Goal: Check status: Check status

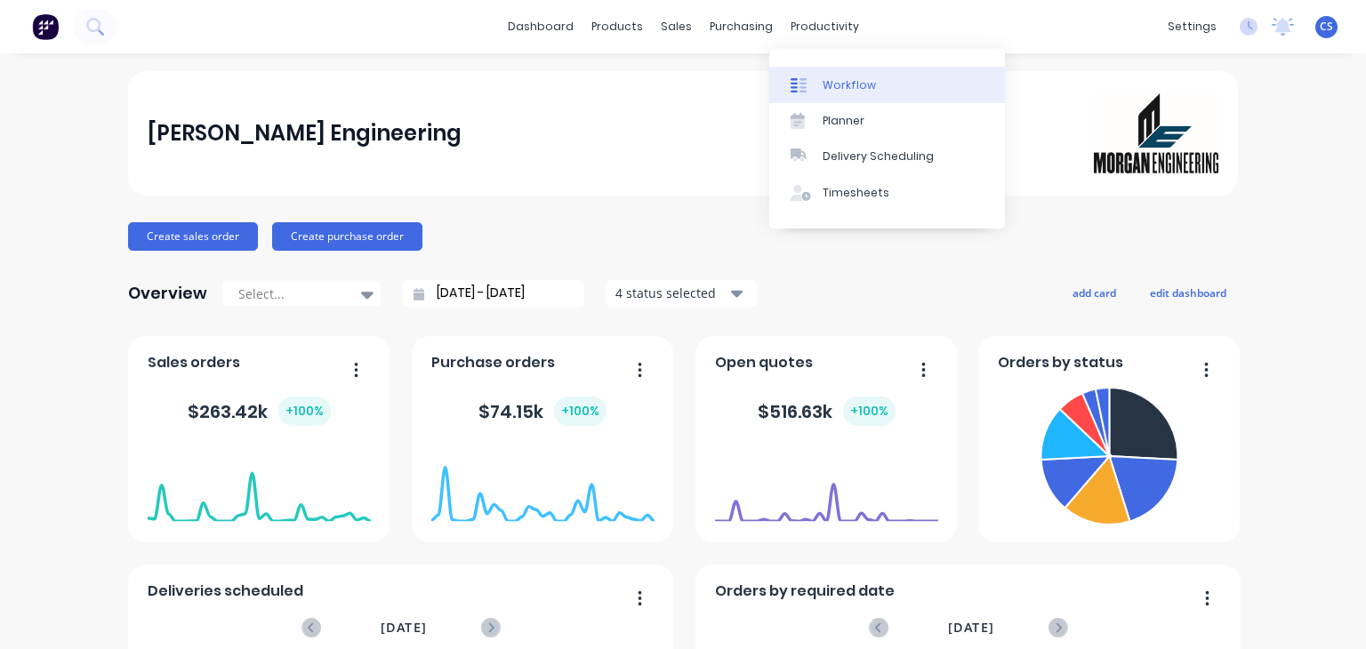
click at [856, 83] on div "Workflow" at bounding box center [849, 85] width 53 height 16
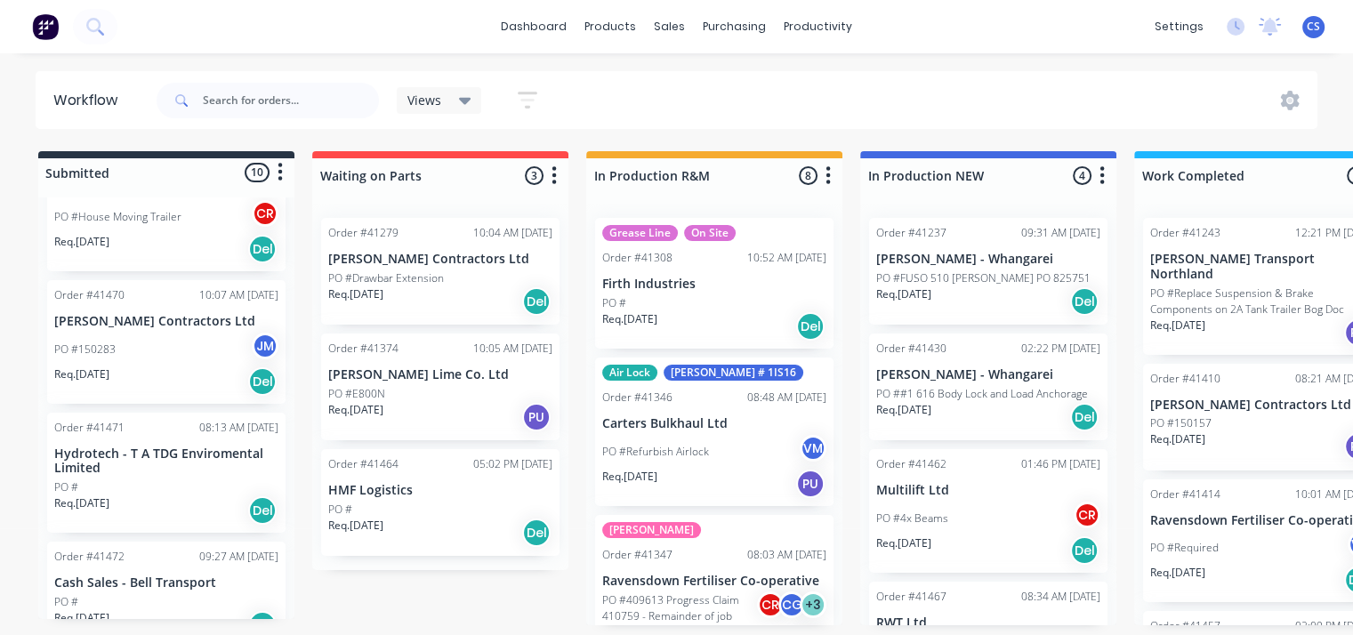
scroll to position [802, 0]
click at [122, 445] on p "Hydrotech - T A TDG Enviromental Limited" at bounding box center [166, 460] width 224 height 30
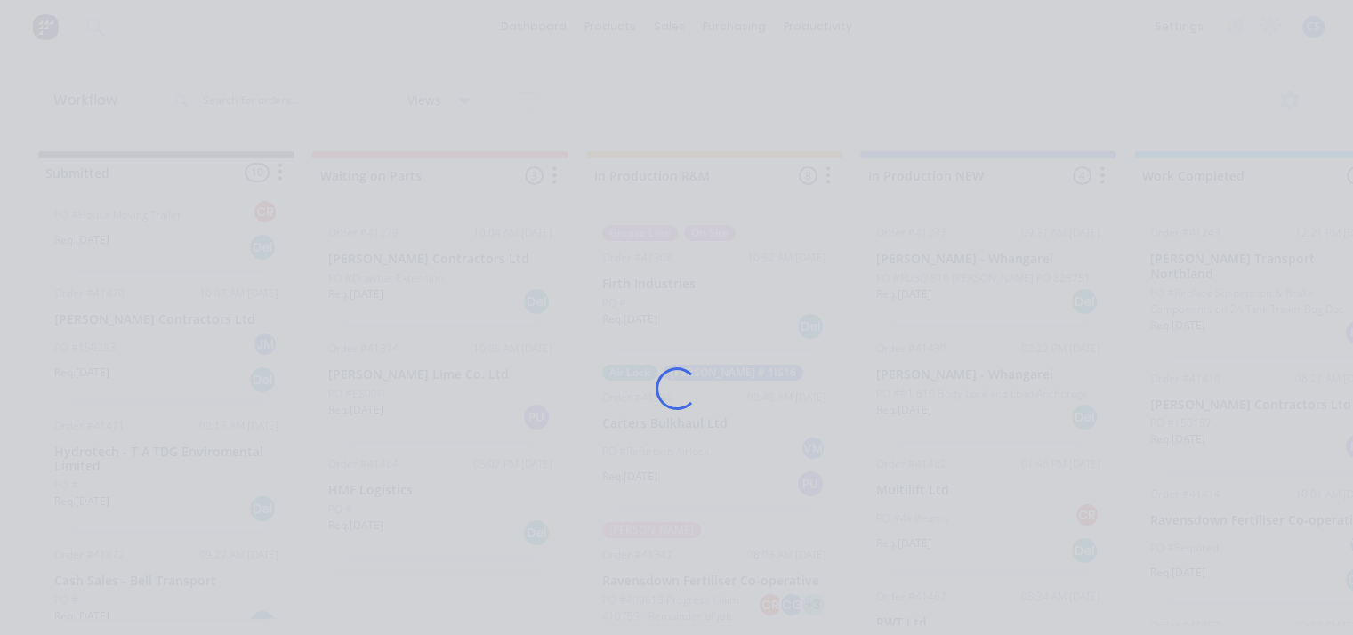
click at [122, 427] on div "Loading..." at bounding box center [676, 317] width 1353 height 635
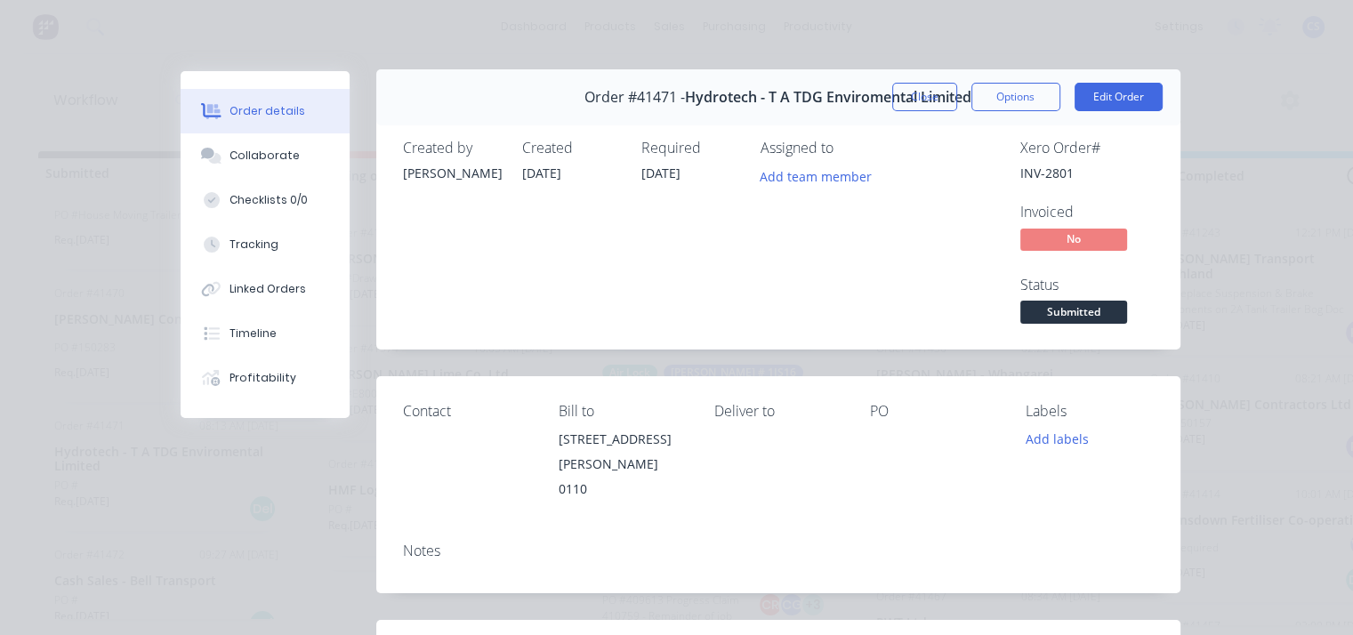
scroll to position [0, 0]
click at [913, 101] on button "Close" at bounding box center [924, 99] width 65 height 28
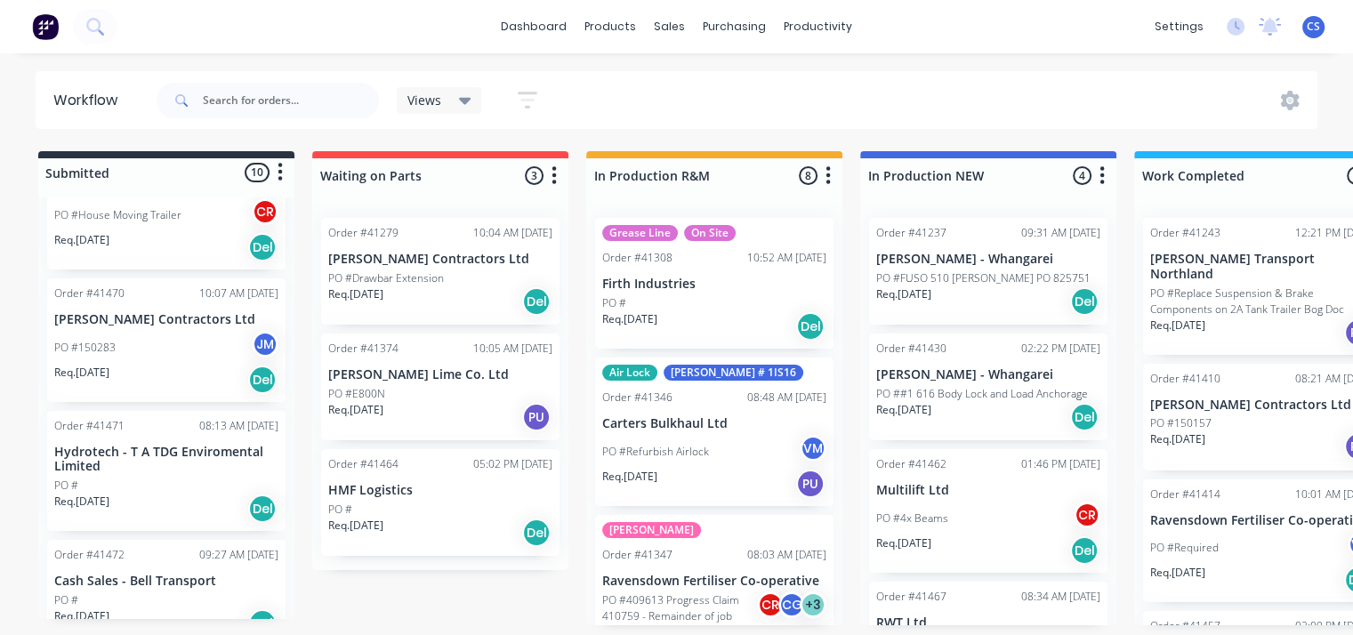
scroll to position [4, 0]
click at [151, 574] on p "Cash Sales - Bell Transport" at bounding box center [166, 581] width 224 height 15
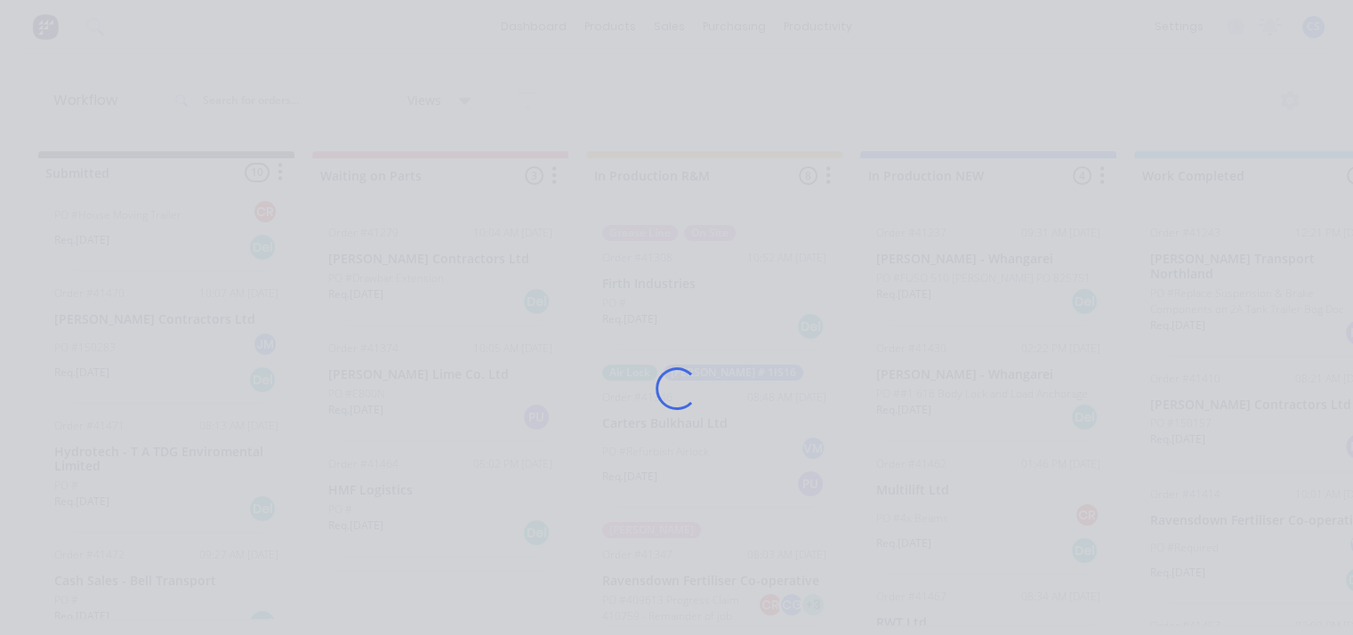
click at [156, 556] on div "Loading..." at bounding box center [677, 388] width 1043 height 635
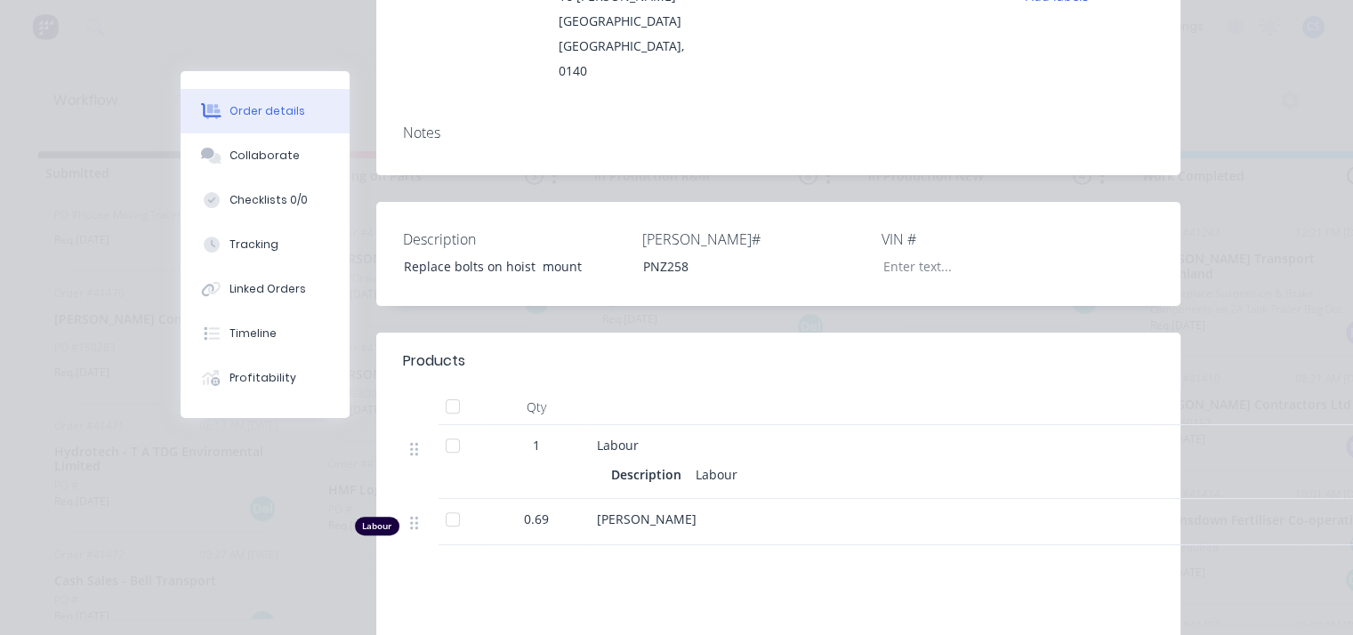
scroll to position [0, 0]
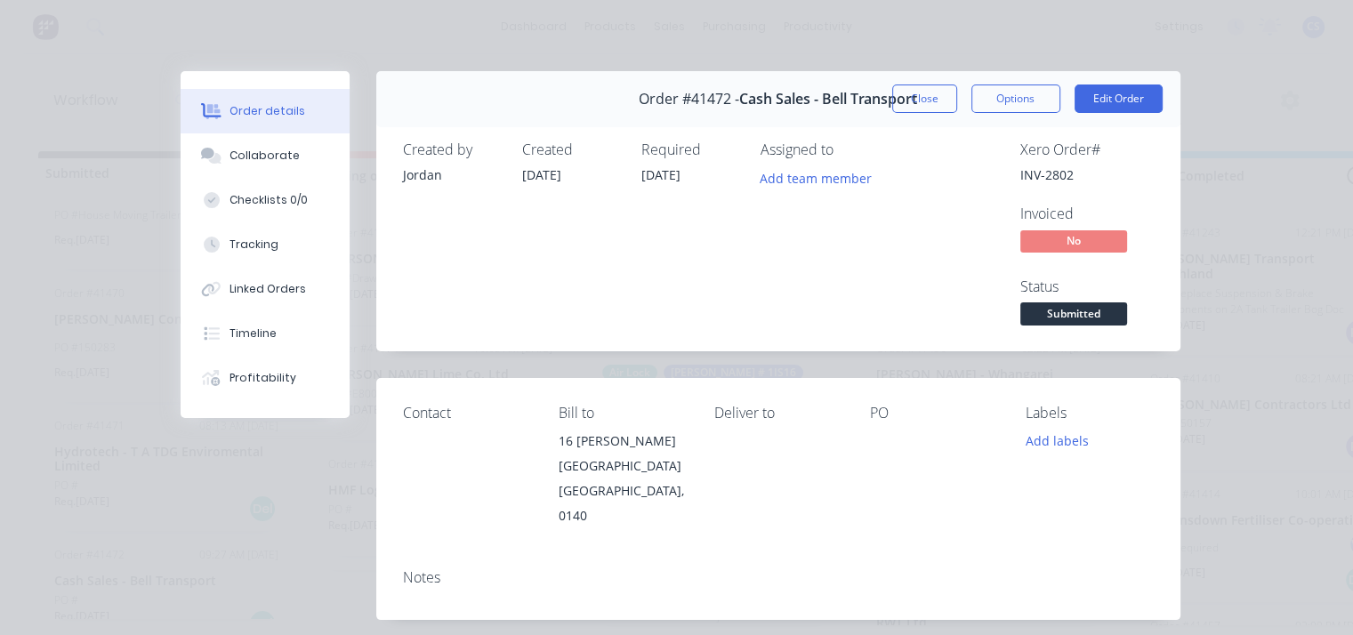
click at [923, 97] on button "Close" at bounding box center [924, 99] width 65 height 28
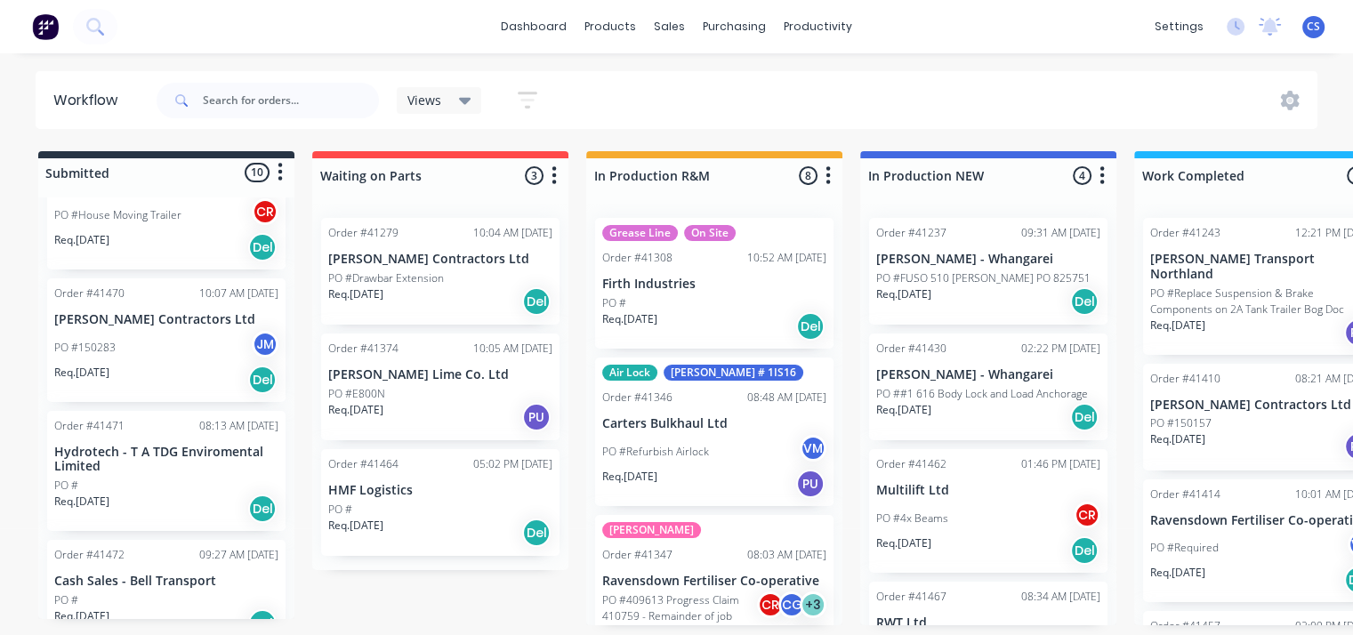
click at [350, 489] on p "HMF Logistics" at bounding box center [440, 490] width 224 height 15
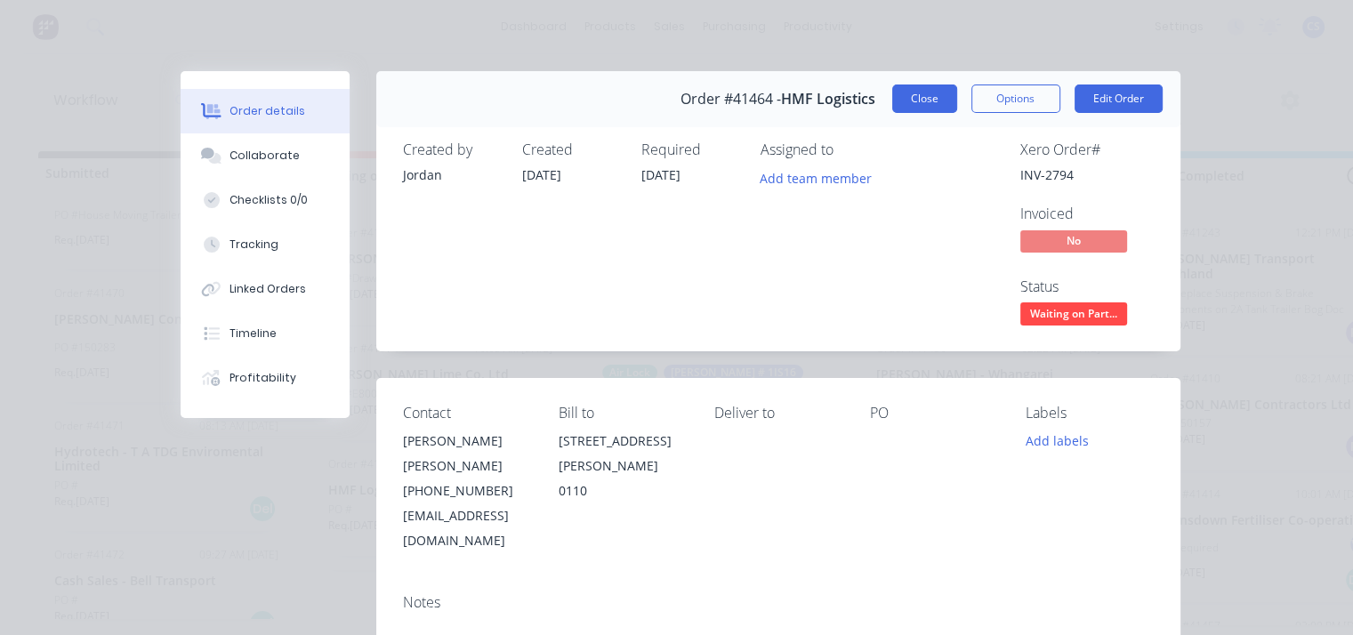
click at [934, 93] on button "Close" at bounding box center [924, 99] width 65 height 28
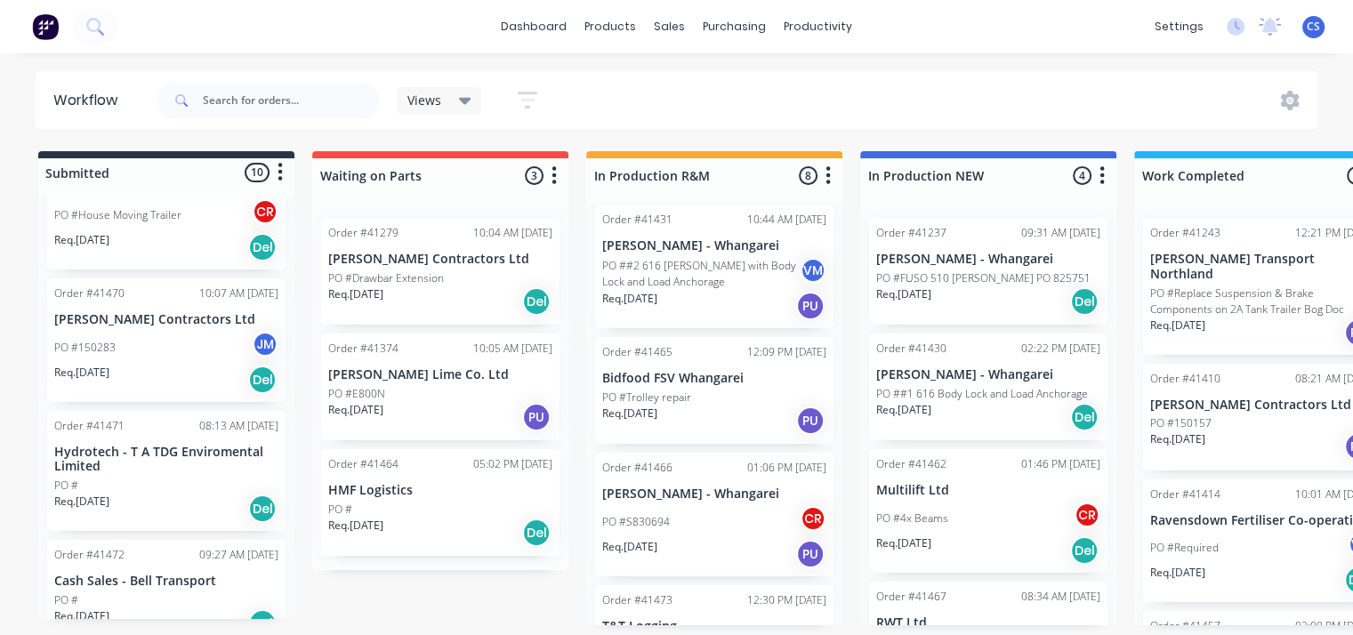
scroll to position [683, 0]
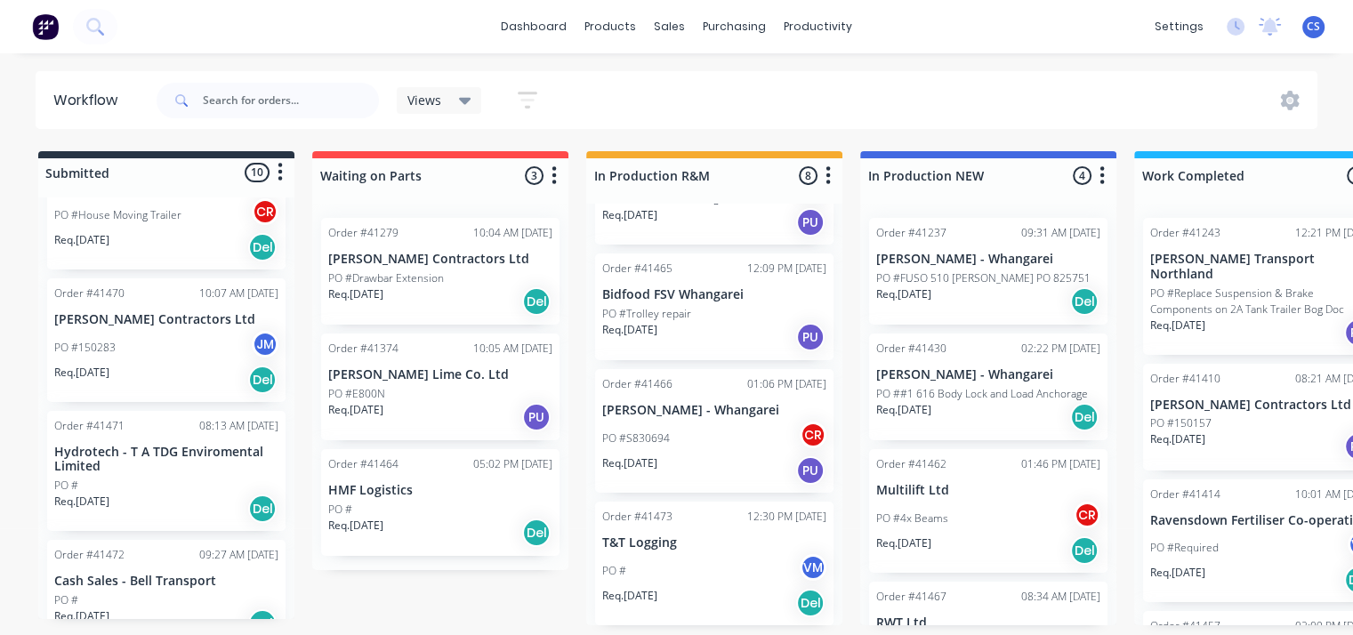
click at [641, 547] on div "Order #41473 12:30 PM [DATE] T&T Logging PO # VM Req. [DATE] Del" at bounding box center [714, 564] width 238 height 124
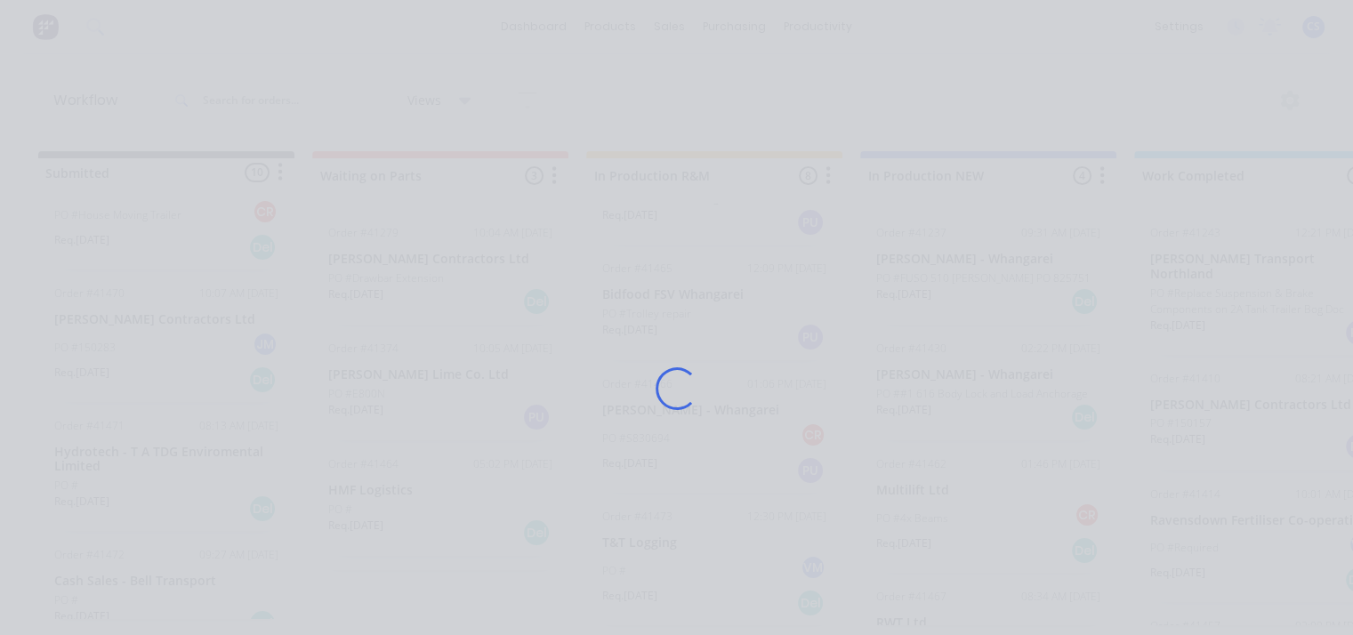
click at [642, 547] on div "Loading..." at bounding box center [677, 388] width 1043 height 635
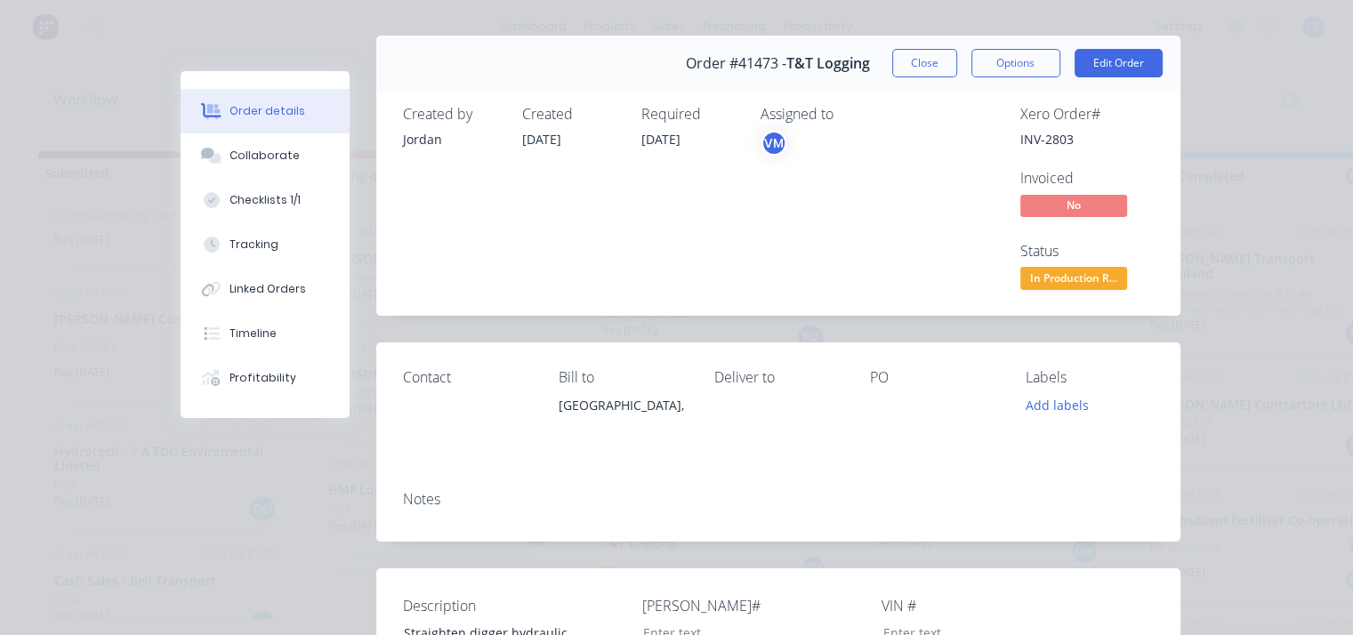
scroll to position [0, 0]
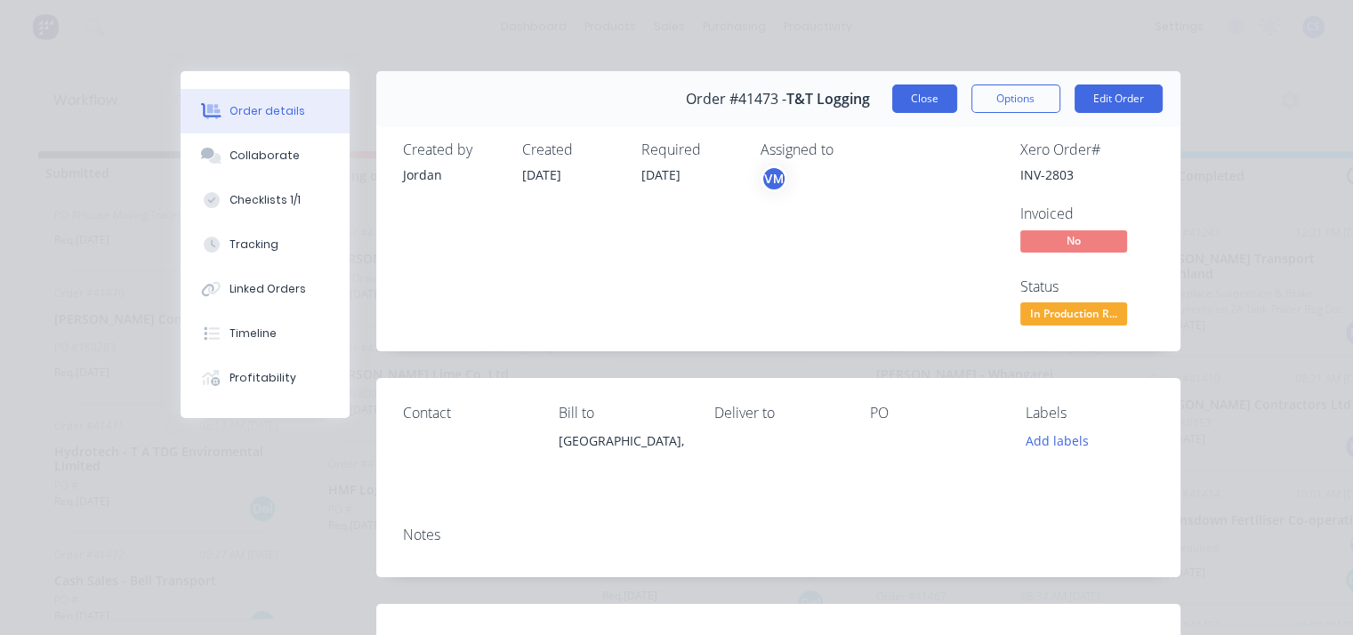
click at [925, 103] on button "Close" at bounding box center [924, 99] width 65 height 28
